Goal: Task Accomplishment & Management: Complete application form

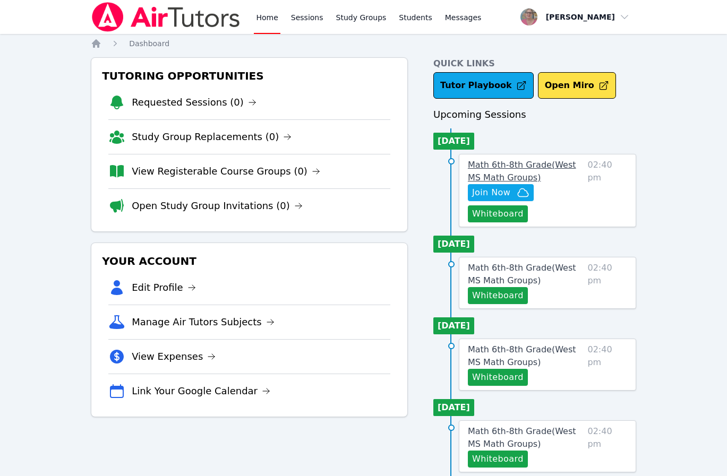
click at [498, 183] on span "Math 6th-8th Grade ( West MS Math Groups )" at bounding box center [522, 171] width 108 height 23
click at [498, 183] on div "Home Sessions Study Groups Students Messages Open user menu Nola Dorman Open ma…" at bounding box center [363, 481] width 727 height 963
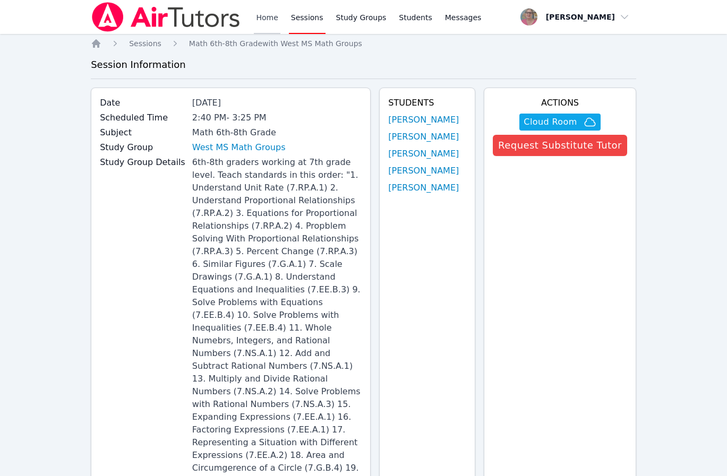
click at [258, 14] on link "Home" at bounding box center [267, 17] width 26 height 34
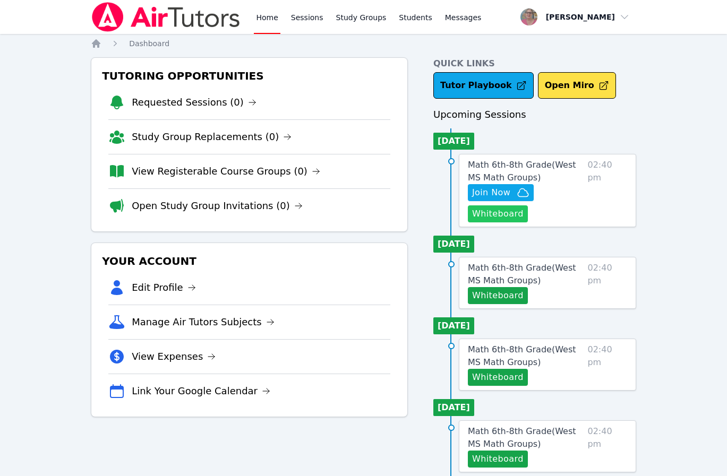
click at [505, 216] on button "Whiteboard" at bounding box center [498, 213] width 60 height 17
click at [483, 193] on span "Join Now" at bounding box center [491, 192] width 38 height 13
click at [483, 197] on span "Join Now" at bounding box center [491, 192] width 38 height 13
click at [487, 191] on span "Join Now" at bounding box center [491, 192] width 38 height 13
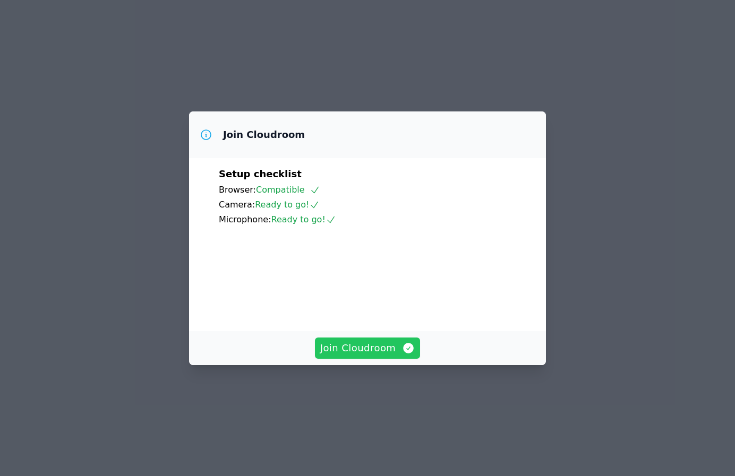
click at [346, 356] on span "Join Cloudroom" at bounding box center [367, 348] width 95 height 15
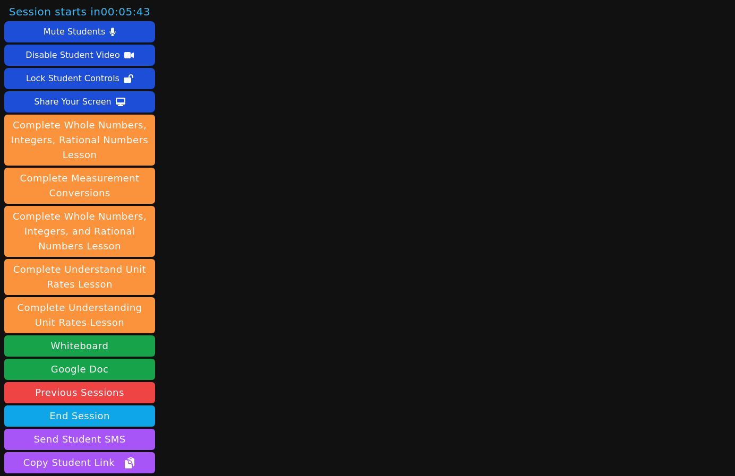
click at [281, 48] on div "Session starts in 00:05:43 Mute Students Disable Student Video Lock Student Con…" at bounding box center [367, 238] width 735 height 476
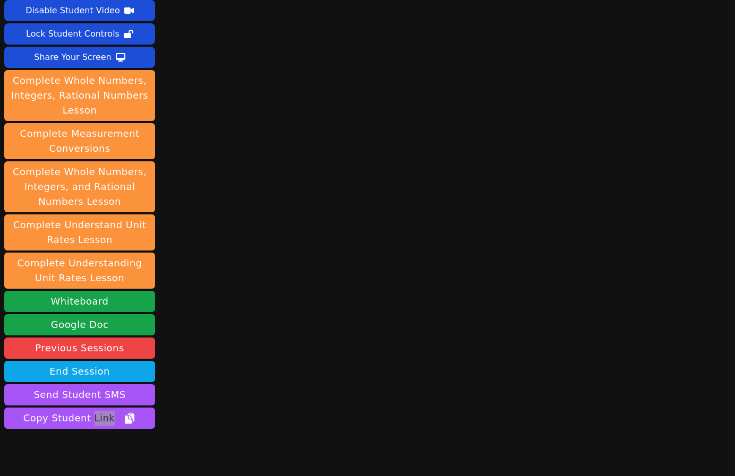
scroll to position [89, 0]
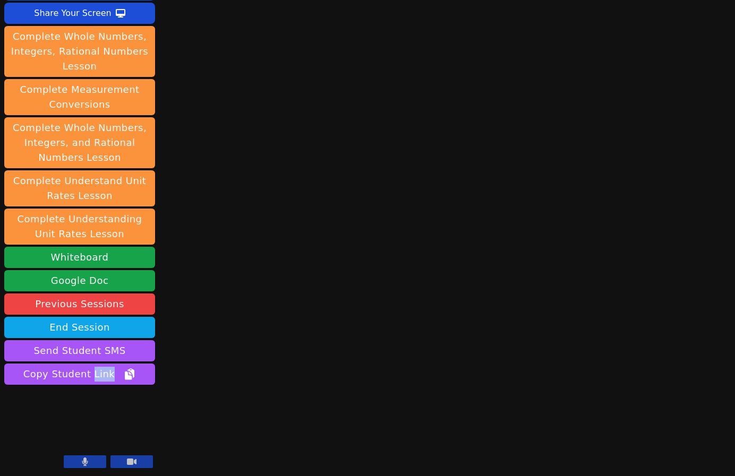
click at [74, 459] on button at bounding box center [85, 462] width 42 height 13
drag, startPoint x: 270, startPoint y: 374, endPoint x: 264, endPoint y: 367, distance: 9.5
click at [84, 462] on icon at bounding box center [85, 462] width 11 height 8
click at [368, 261] on main at bounding box center [447, 149] width 192 height 476
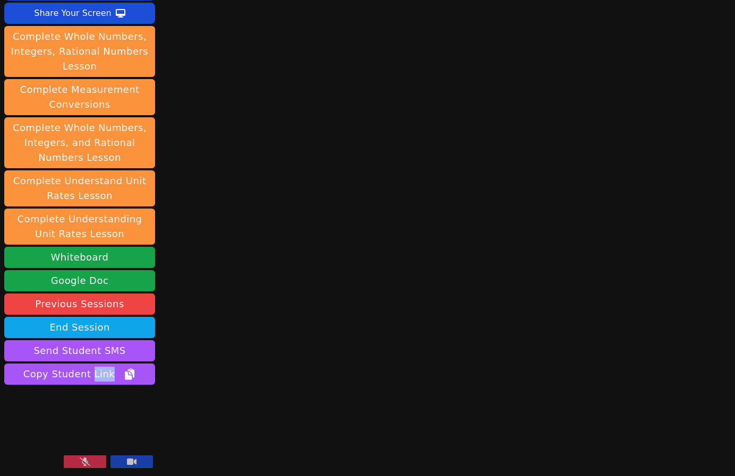
click at [368, 261] on main at bounding box center [447, 149] width 192 height 476
click at [86, 460] on icon at bounding box center [85, 462] width 11 height 8
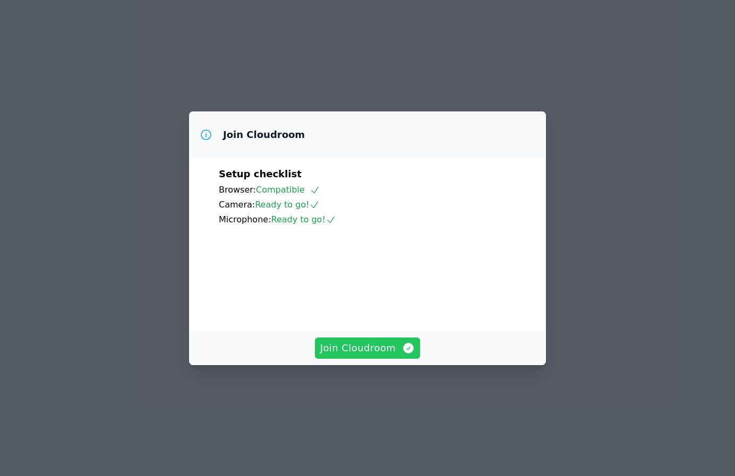
click at [380, 356] on span "Join Cloudroom" at bounding box center [367, 348] width 95 height 15
click at [364, 356] on span "Join Cloudroom" at bounding box center [367, 348] width 95 height 15
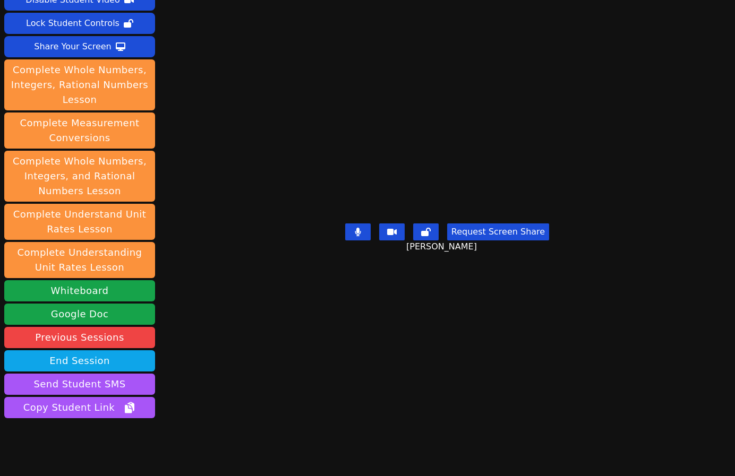
scroll to position [89, 0]
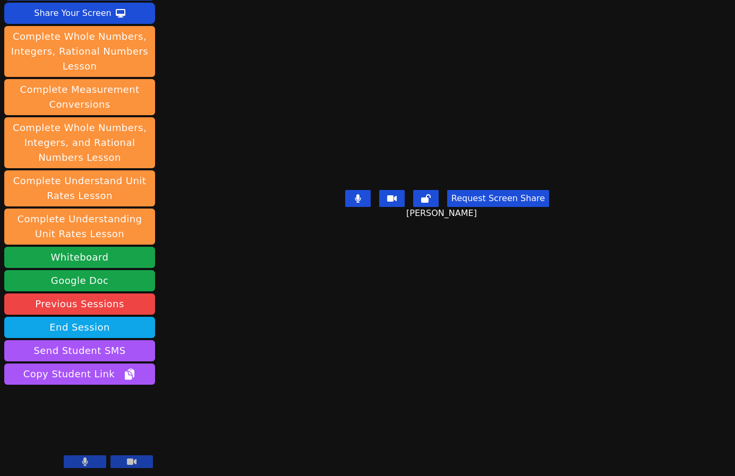
click at [397, 426] on div "Session ends in 00:42:51 Mute Students Disable Student Video Lock Student Contr…" at bounding box center [367, 238] width 735 height 476
click at [288, 414] on div "Session ends in 00:42:09 Mute Students Disable Student Video Lock Student Contr…" at bounding box center [367, 238] width 735 height 476
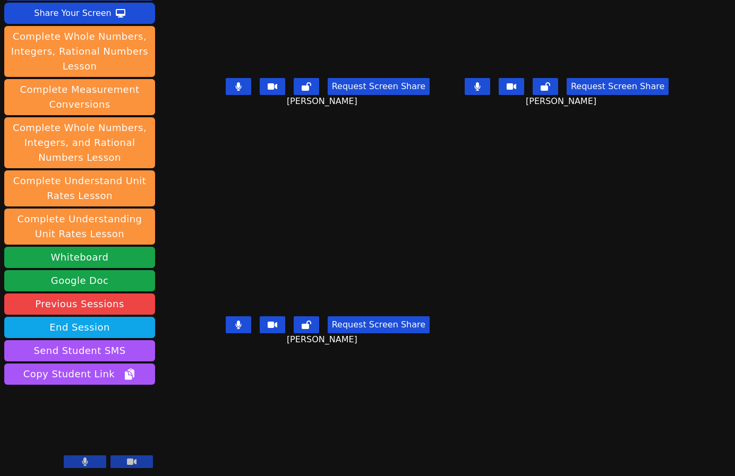
click at [246, 423] on div "Session ends in 00:40:47 Mute Students Disable Student Video Lock Student Contr…" at bounding box center [367, 238] width 735 height 476
click at [277, 415] on div "Session ends in 00:40:42 Mute Students Disable Student Video Lock Student Contr…" at bounding box center [367, 238] width 735 height 476
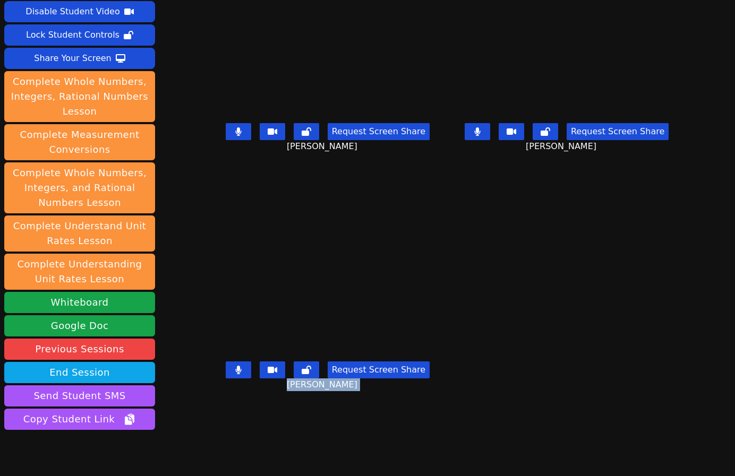
scroll to position [0, 0]
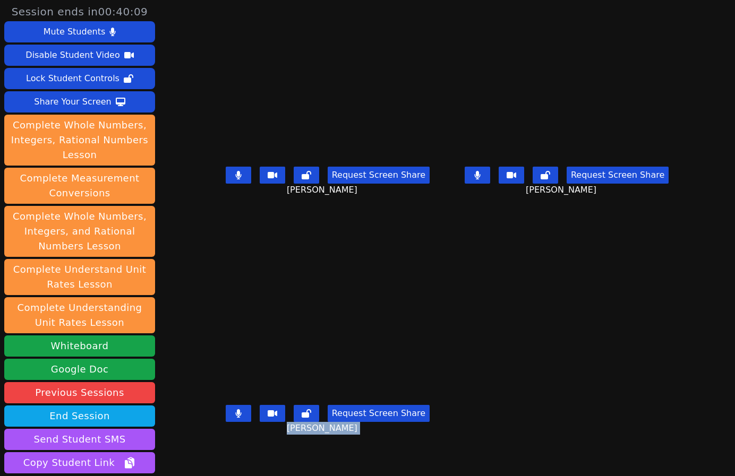
click at [341, 443] on div "Request Screen Share Sofia Marcantoni" at bounding box center [327, 422] width 230 height 42
click at [390, 459] on div "Sofia Marcantoni Request Screen Share Sofia Marcantoni" at bounding box center [327, 357] width 230 height 238
click at [350, 454] on div "Sofia Marcantoni Request Screen Share Sofia Marcantoni" at bounding box center [327, 357] width 230 height 238
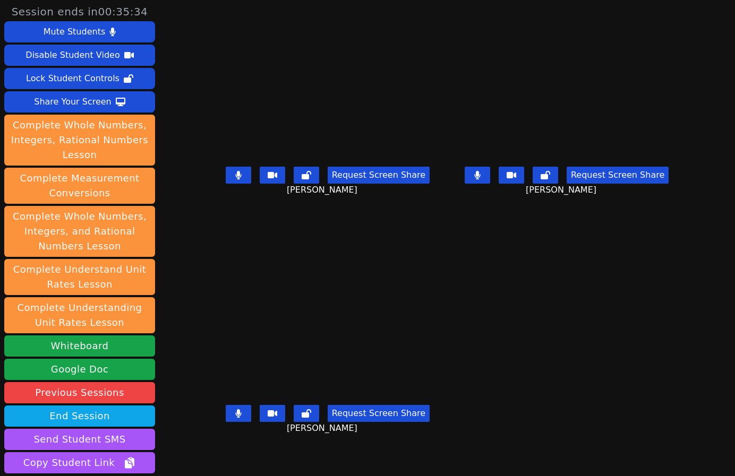
click at [350, 454] on div "Sofia Marcantoni Request Screen Share Sofia Marcantoni" at bounding box center [327, 357] width 230 height 238
click at [212, 451] on div "Sofia Marcantoni Request Screen Share Sofia Marcantoni" at bounding box center [327, 357] width 230 height 238
click at [490, 181] on button at bounding box center [477, 175] width 25 height 17
click at [235, 179] on icon at bounding box center [238, 175] width 6 height 8
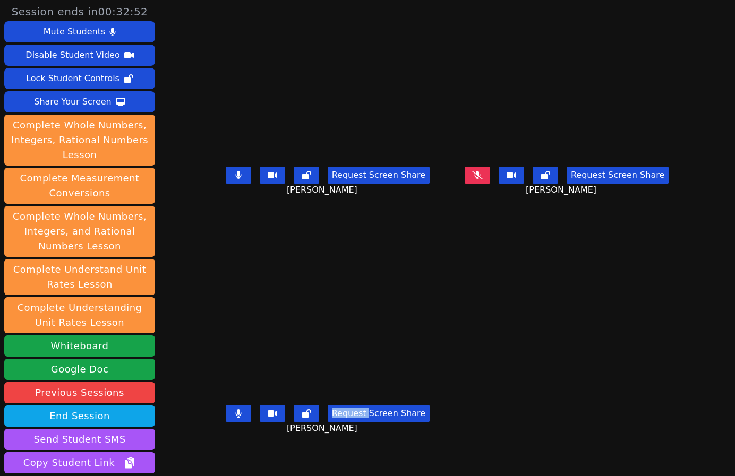
click at [235, 179] on icon at bounding box center [238, 175] width 6 height 8
click at [483, 179] on icon at bounding box center [477, 175] width 11 height 8
click at [226, 422] on button at bounding box center [238, 413] width 25 height 17
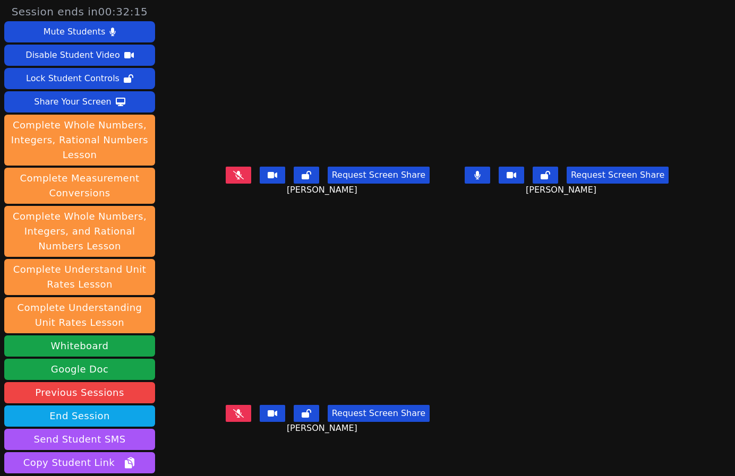
click at [510, 336] on main "Roland Compo Request Screen Share Roland Compo Isreal Chavez-Ventura Request Sc…" at bounding box center [446, 238] width 469 height 476
click at [233, 179] on icon at bounding box center [238, 175] width 11 height 8
click at [343, 443] on div "Request Screen Share Sofia Marcantoni" at bounding box center [327, 422] width 230 height 42
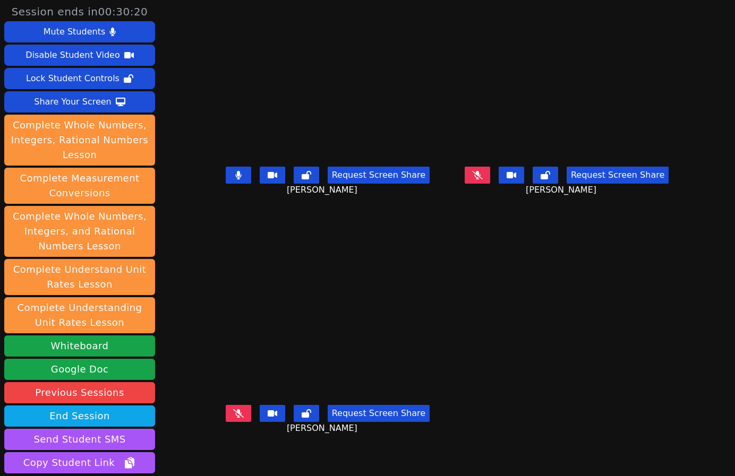
click at [343, 443] on div "Request Screen Share Sofia Marcantoni" at bounding box center [327, 422] width 230 height 42
click at [277, 466] on div "Sofia Marcantoni Request Screen Share Sofia Marcantoni" at bounding box center [327, 357] width 230 height 238
click at [483, 179] on icon at bounding box center [477, 175] width 11 height 8
drag, startPoint x: 227, startPoint y: 237, endPoint x: 226, endPoint y: 229, distance: 8.0
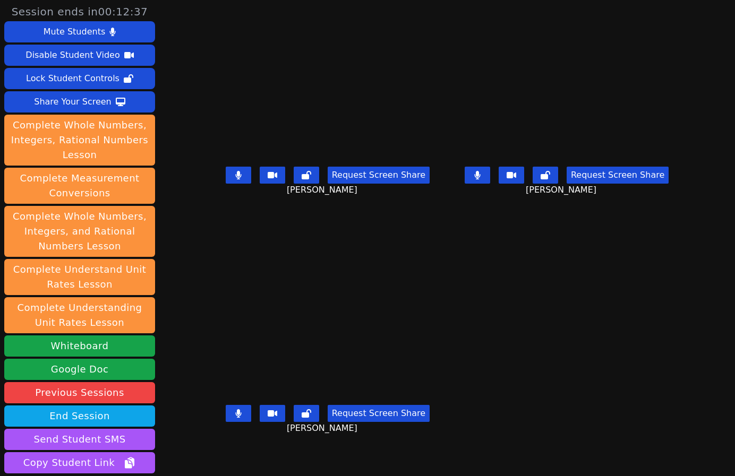
click at [227, 238] on div "Sofia Marcantoni Request Screen Share Sofia Marcantoni" at bounding box center [327, 357] width 230 height 238
click at [226, 178] on button at bounding box center [238, 175] width 25 height 17
click at [480, 179] on icon at bounding box center [477, 175] width 6 height 8
click at [490, 180] on button at bounding box center [477, 175] width 25 height 17
click at [480, 179] on icon at bounding box center [477, 175] width 6 height 8
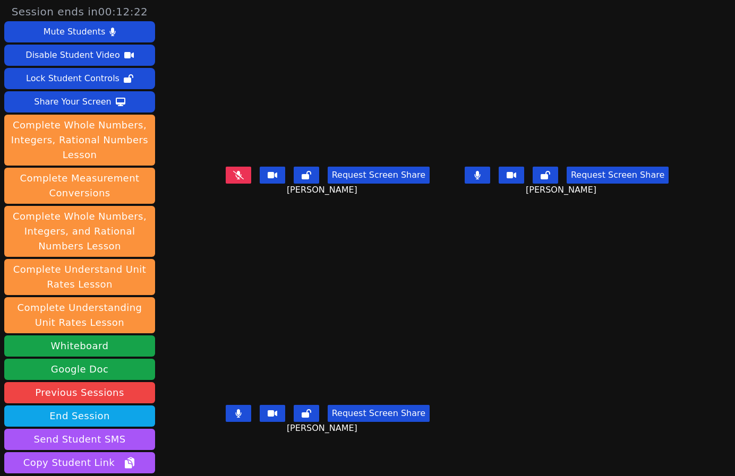
click at [480, 179] on icon at bounding box center [477, 175] width 6 height 8
click at [483, 179] on icon at bounding box center [477, 175] width 11 height 8
click at [379, 452] on div "Sofia Marcantoni Request Screen Share Sofia Marcantoni" at bounding box center [327, 357] width 230 height 238
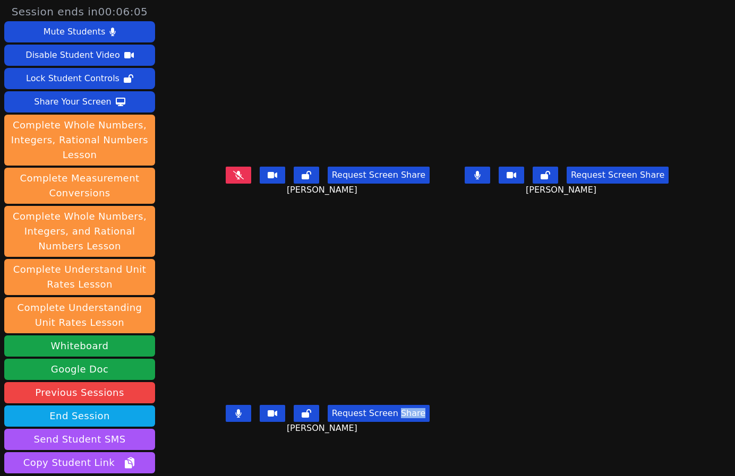
click at [371, 451] on div "Sofia Marcantoni Request Screen Share Sofia Marcantoni" at bounding box center [327, 357] width 230 height 238
drag, startPoint x: 371, startPoint y: 451, endPoint x: 499, endPoint y: 406, distance: 135.3
click at [371, 451] on div "Sofia Marcantoni Request Screen Share Sofia Marcantoni" at bounding box center [327, 357] width 230 height 238
click at [357, 462] on div "Sofia Marcantoni Request Screen Share Sofia Marcantoni" at bounding box center [327, 357] width 230 height 238
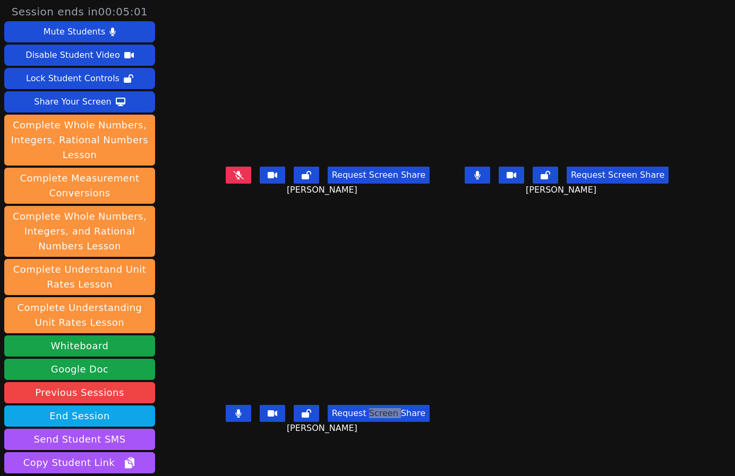
click at [356, 442] on div "Request Screen Share Sofia Marcantoni" at bounding box center [327, 422] width 230 height 42
click at [350, 457] on div "Sofia Marcantoni Request Screen Share Sofia Marcantoni" at bounding box center [327, 357] width 230 height 238
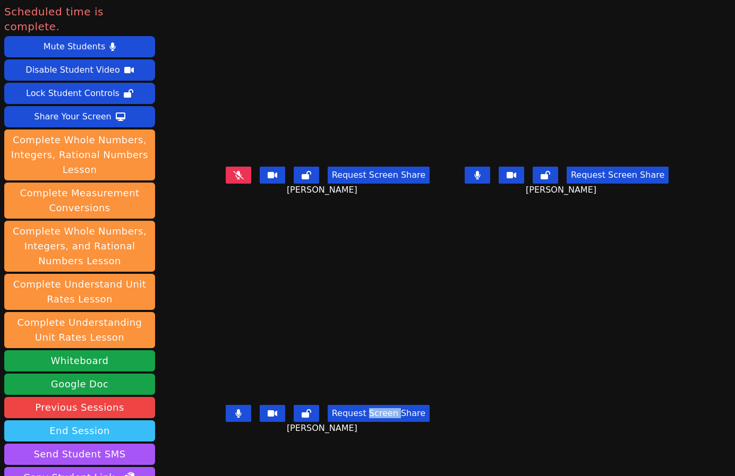
click at [89, 420] on button "End Session" at bounding box center [79, 430] width 151 height 21
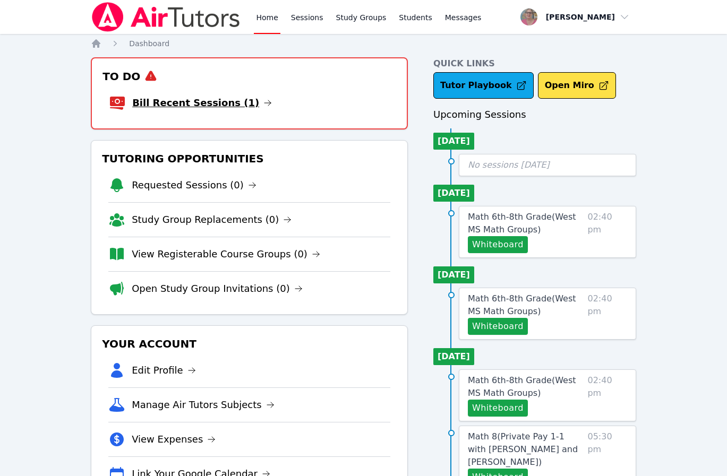
click at [142, 99] on link "Bill Recent Sessions (1)" at bounding box center [202, 103] width 140 height 15
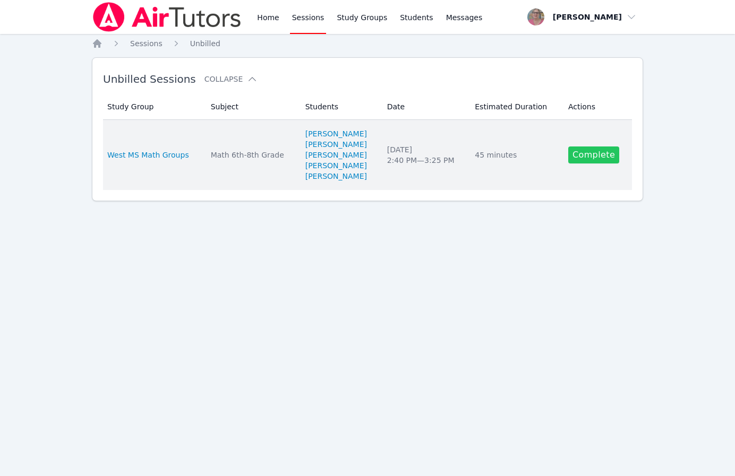
click at [591, 153] on link "Complete" at bounding box center [593, 155] width 51 height 17
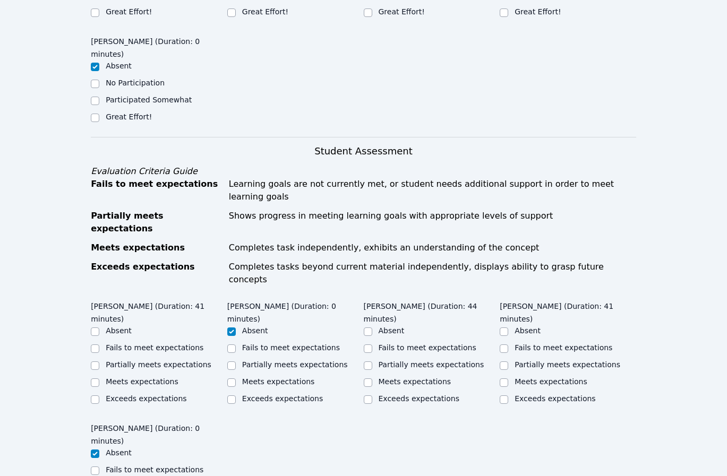
scroll to position [758, 0]
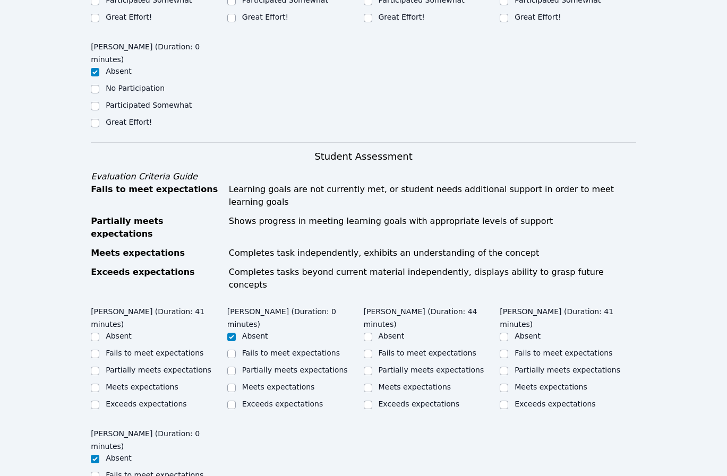
click at [397, 400] on label "Exceeds expectations" at bounding box center [419, 404] width 81 height 8
click at [372, 401] on input "Exceeds expectations" at bounding box center [368, 405] width 8 height 8
checkbox input "true"
click at [528, 366] on label "Partially meets expectations" at bounding box center [567, 370] width 106 height 8
click at [508, 367] on input "Partially meets expectations" at bounding box center [504, 371] width 8 height 8
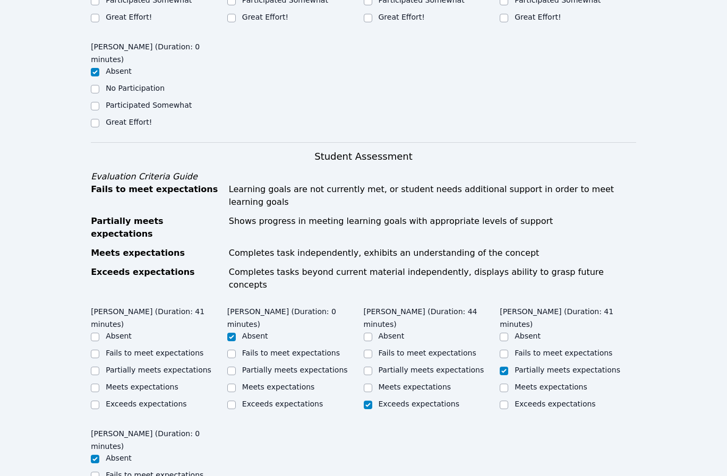
click at [528, 366] on label "Partially meets expectations" at bounding box center [567, 370] width 106 height 8
click at [508, 367] on input "Partially meets expectations" at bounding box center [504, 371] width 8 height 8
checkbox input "true"
click at [145, 383] on label "Meets expectations" at bounding box center [142, 387] width 73 height 8
click at [99, 384] on input "Meets expectations" at bounding box center [95, 388] width 8 height 8
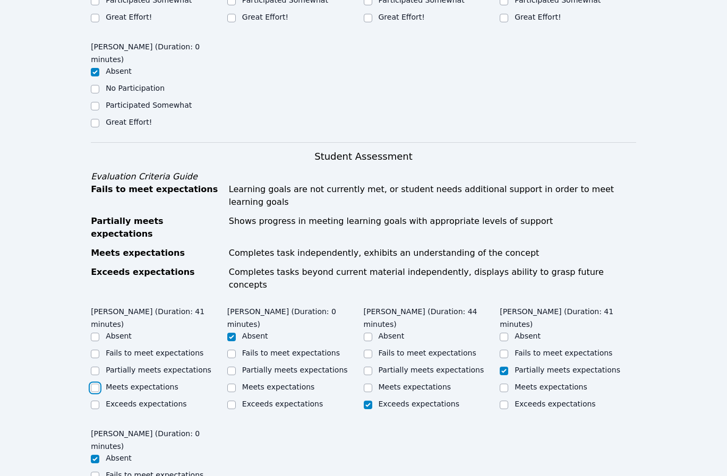
checkbox input "true"
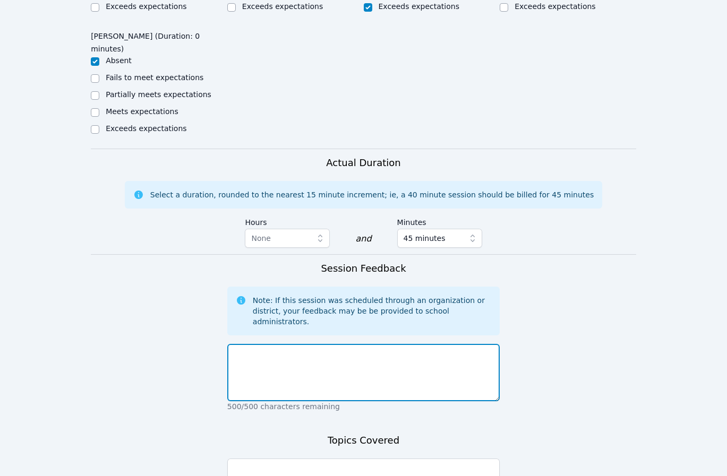
click at [306, 344] on textarea at bounding box center [363, 372] width 272 height 57
type textarea "S"
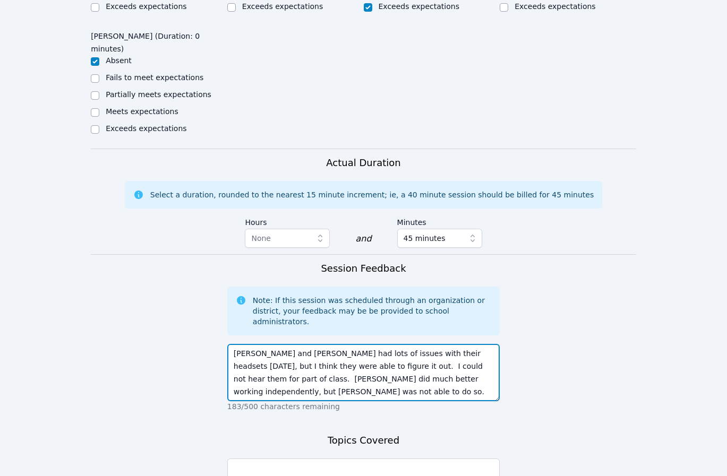
scroll to position [8, 0]
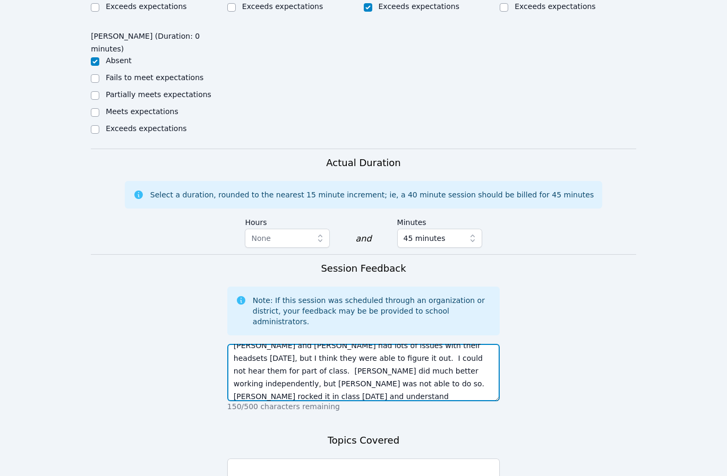
type textarea "[PERSON_NAME] and [PERSON_NAME] had lots of issues with their headsets [DATE], …"
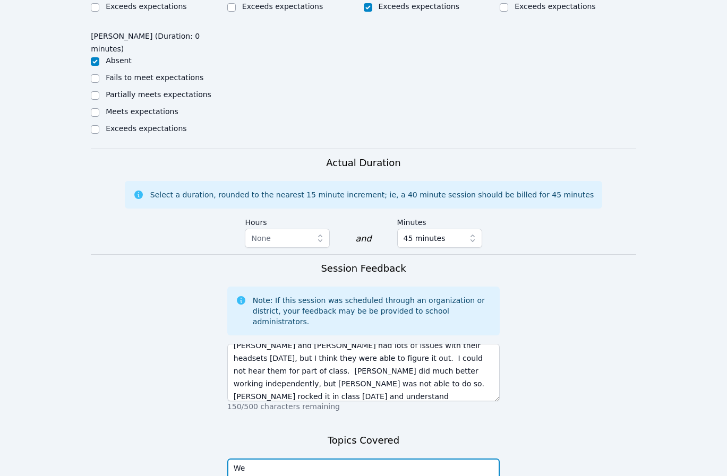
type textarea "W"
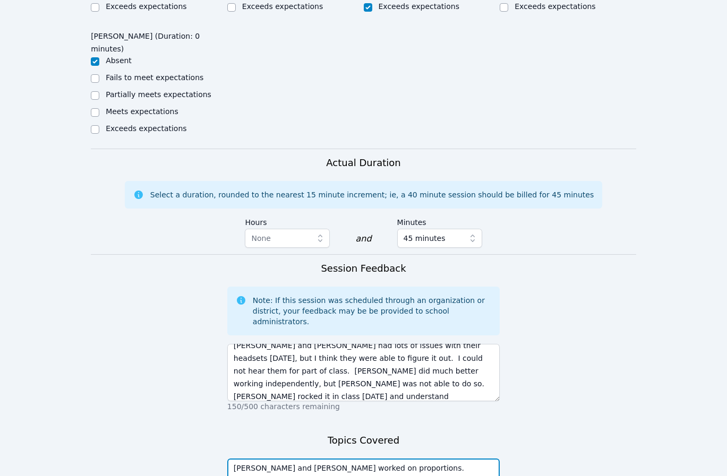
type textarea "[PERSON_NAME] and [PERSON_NAME] worked on proportions. [PERSON_NAME] excels and…"
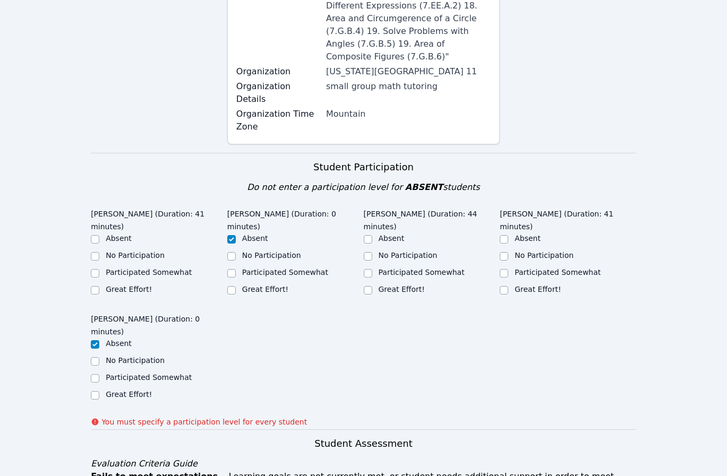
scroll to position [478, 0]
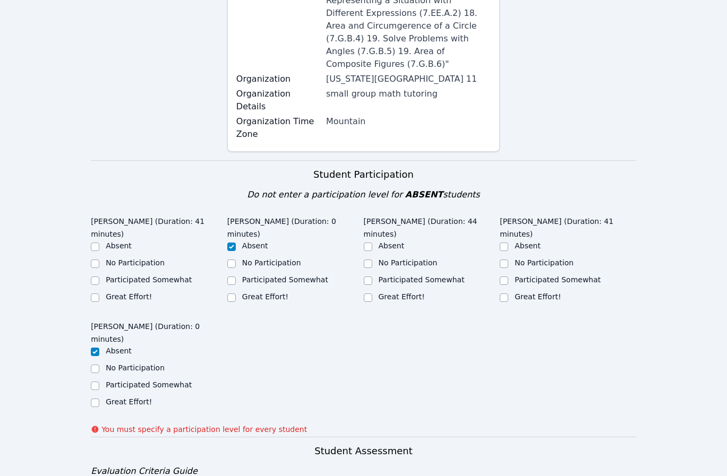
click at [128, 293] on label "Great Effort!" at bounding box center [129, 297] width 46 height 8
click at [99, 294] on input "Great Effort!" at bounding box center [95, 298] width 8 height 8
click at [128, 293] on label "Great Effort!" at bounding box center [129, 297] width 46 height 8
click at [99, 294] on input "Great Effort!" at bounding box center [95, 298] width 8 height 8
checkbox input "true"
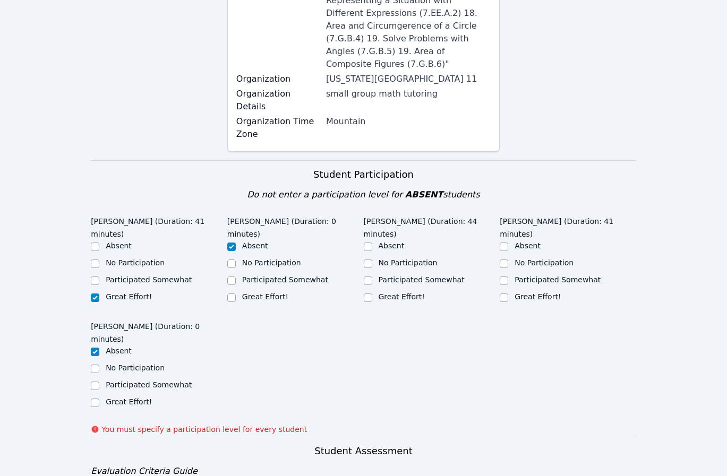
click at [407, 293] on label "Great Effort!" at bounding box center [402, 297] width 46 height 8
click at [372, 294] on input "Great Effort!" at bounding box center [368, 298] width 8 height 8
checkbox input "true"
click at [549, 276] on label "Participated Somewhat" at bounding box center [557, 280] width 86 height 8
click at [508, 277] on input "Participated Somewhat" at bounding box center [504, 281] width 8 height 8
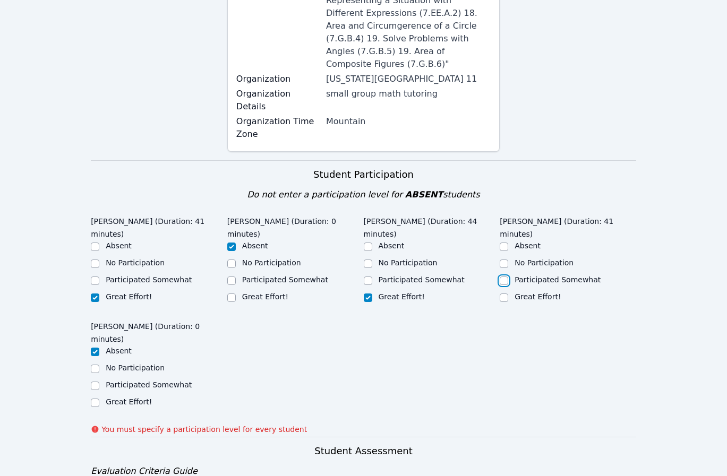
checkbox input "true"
